Goal: Task Accomplishment & Management: Complete application form

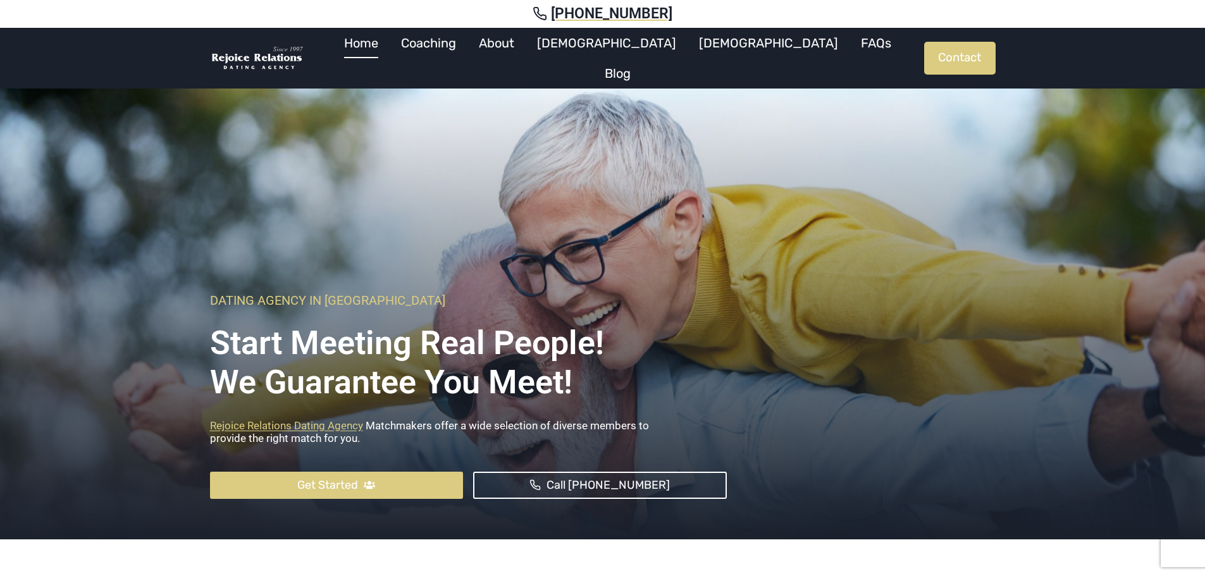
click at [754, 137] on div "Dating Agency In Sydney Start Meeting Real People! We Guarantee you meet! Rejoi…" at bounding box center [603, 308] width 816 height 461
click at [941, 53] on link "Contact" at bounding box center [959, 58] width 71 height 33
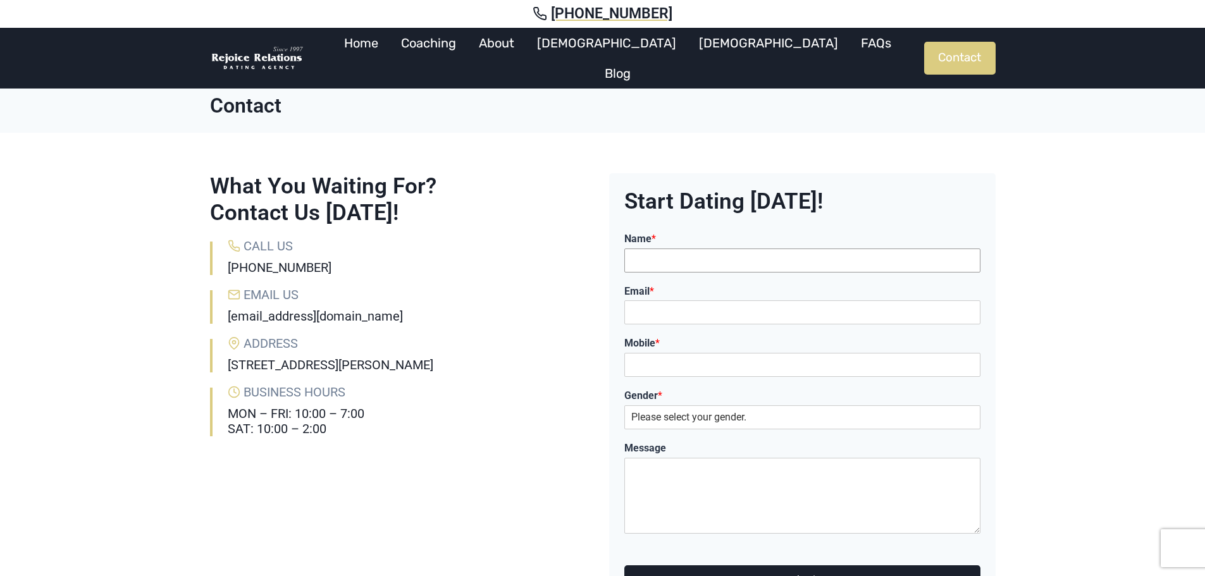
click at [641, 265] on input "Name *" at bounding box center [802, 261] width 356 height 24
type input "Rajko"
type input "rajko@digitalpod.com.au"
type input "0405253206"
select select "Male"
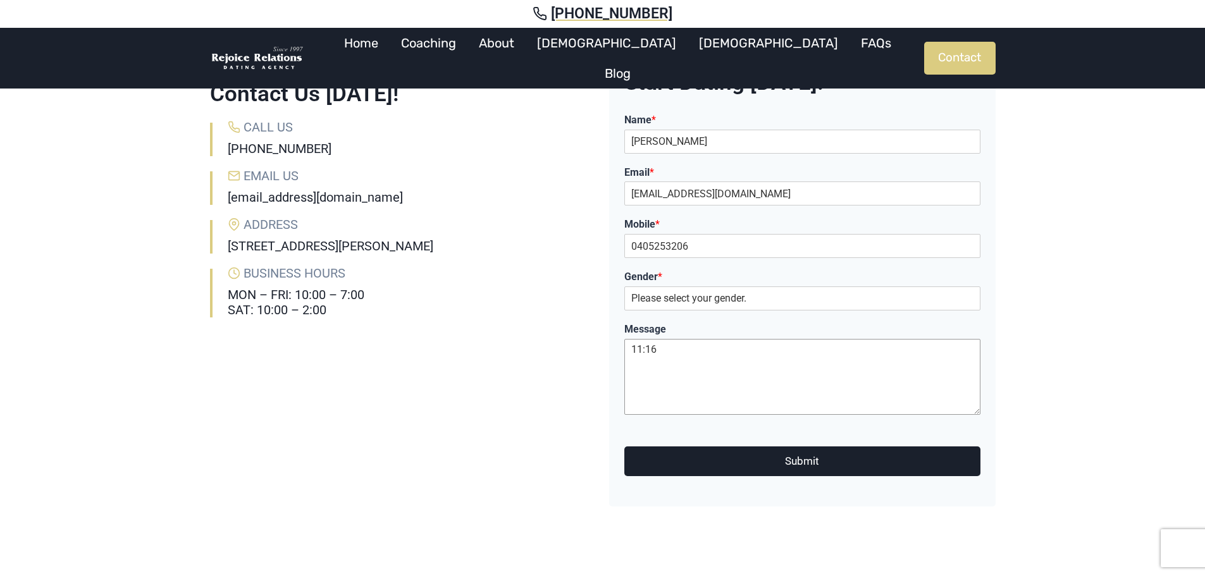
scroll to position [126, 0]
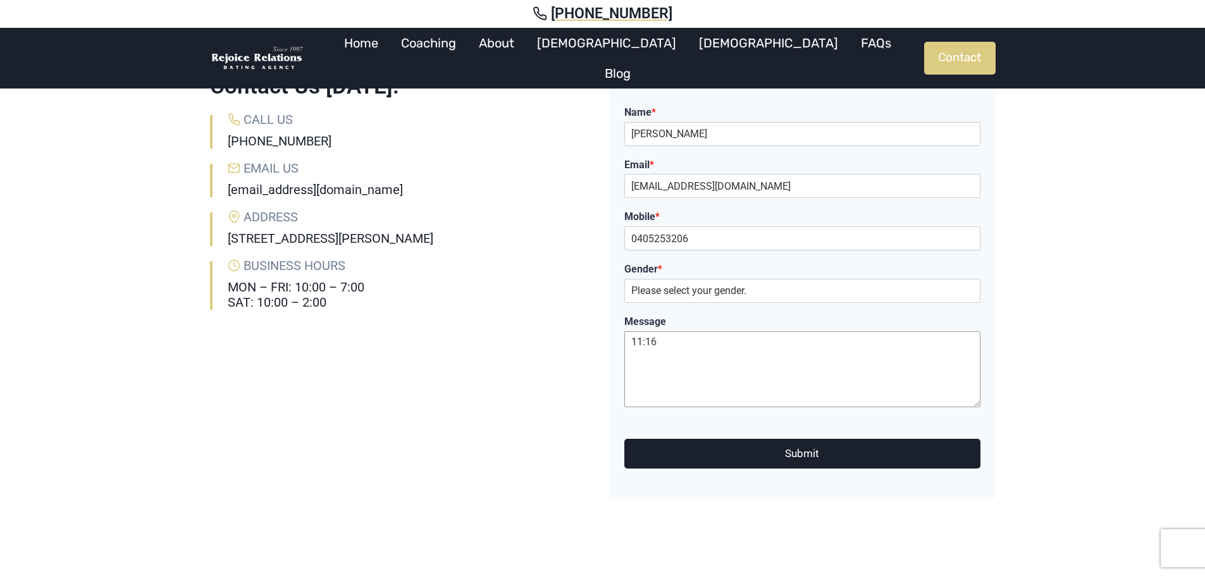
type textarea "11:16"
click at [797, 450] on button "Submit" at bounding box center [802, 454] width 356 height 30
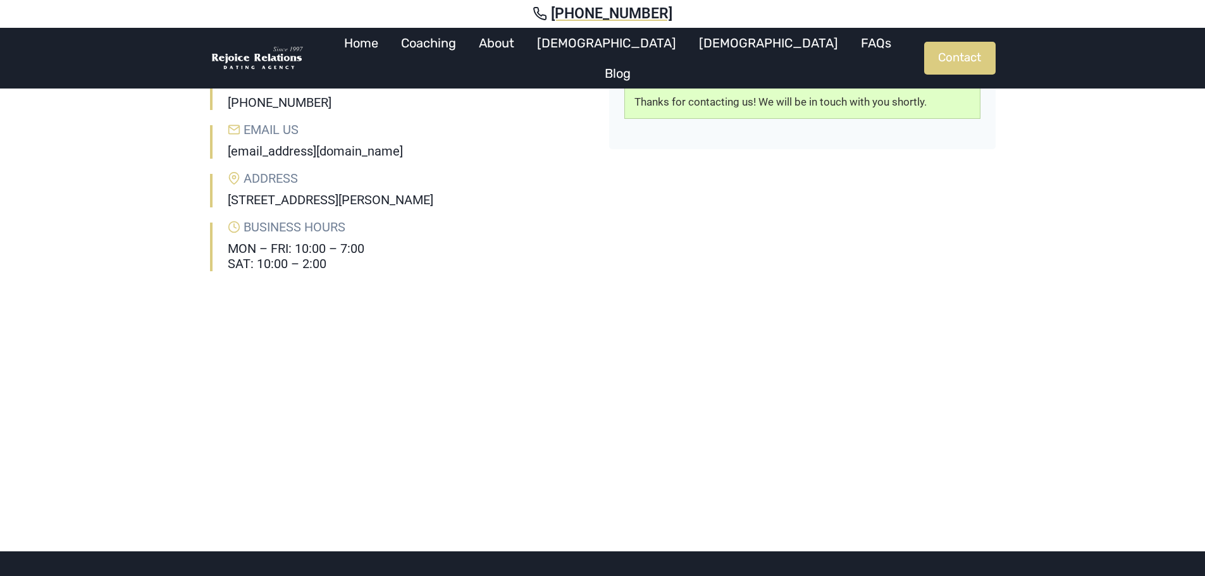
scroll to position [167, 0]
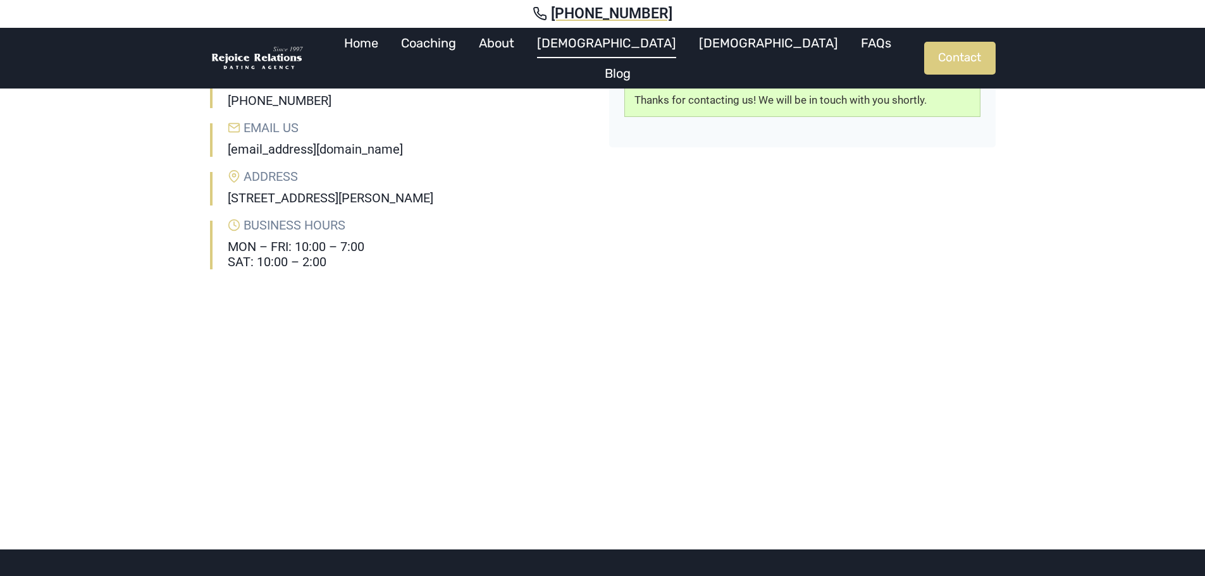
click at [613, 57] on link "[DEMOGRAPHIC_DATA]" at bounding box center [606, 43] width 162 height 30
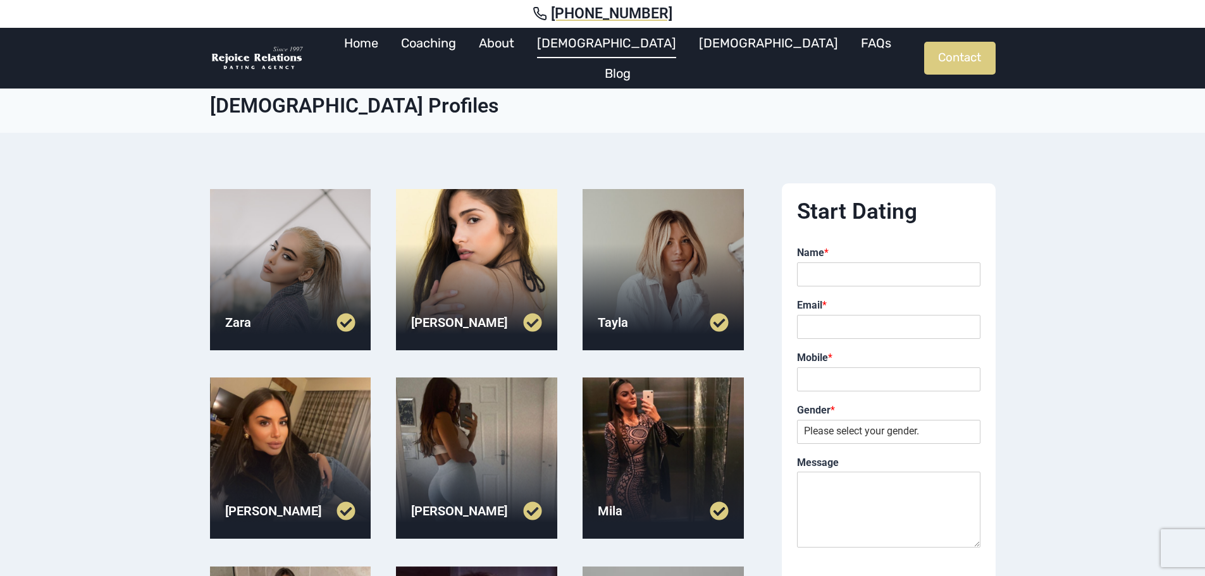
click at [670, 211] on div at bounding box center [662, 269] width 161 height 161
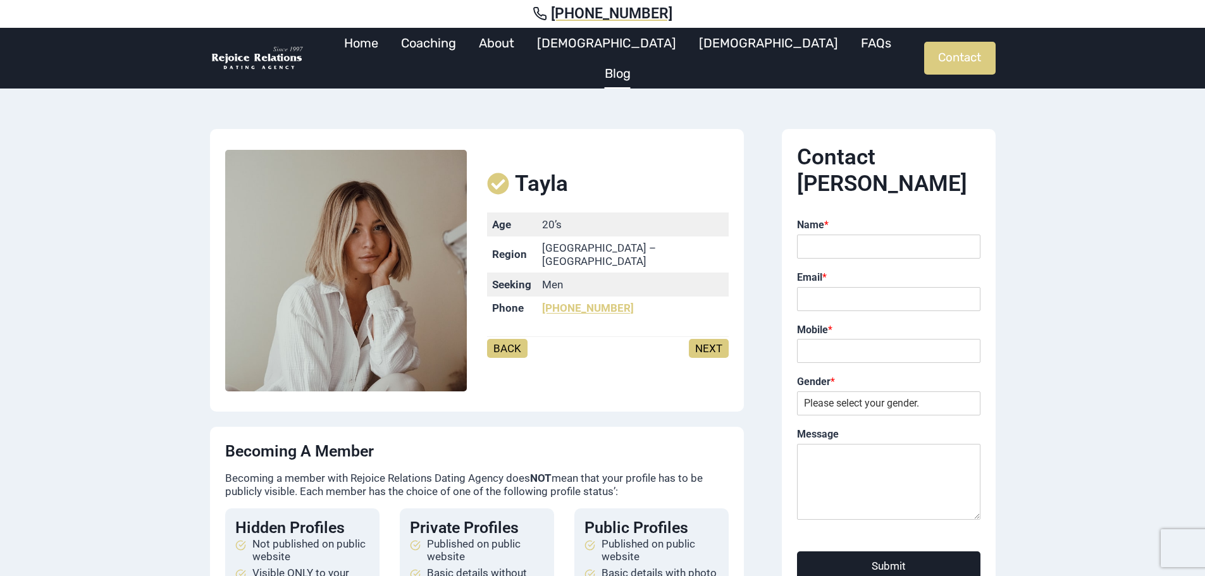
click at [642, 58] on link "Blog" at bounding box center [617, 73] width 49 height 30
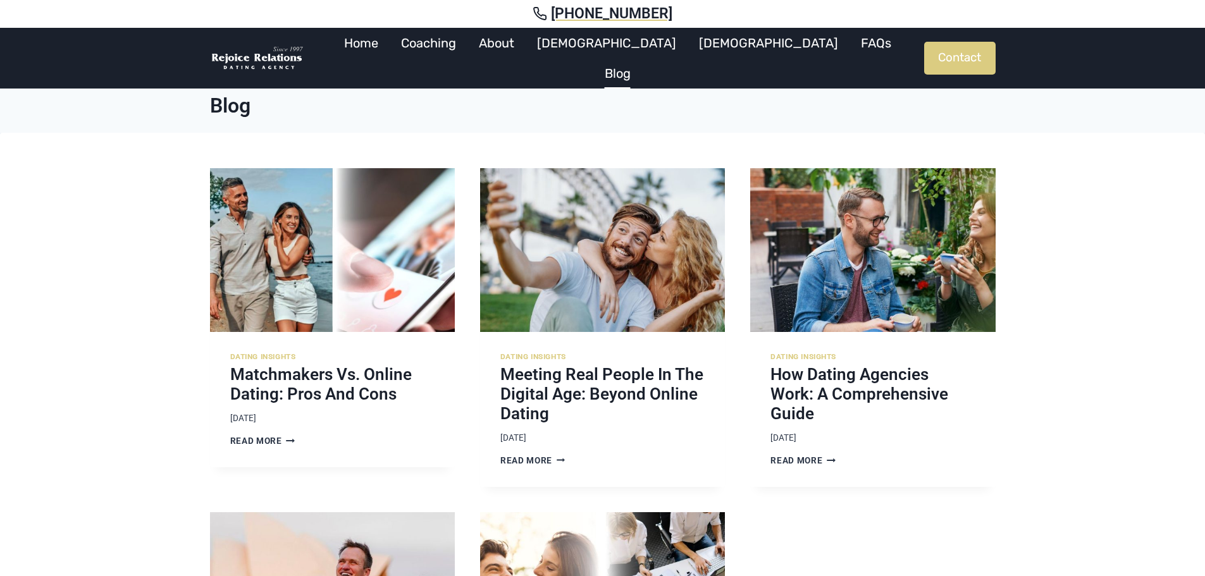
click at [849, 55] on link "FAQs" at bounding box center [875, 43] width 53 height 30
